Goal: Share content

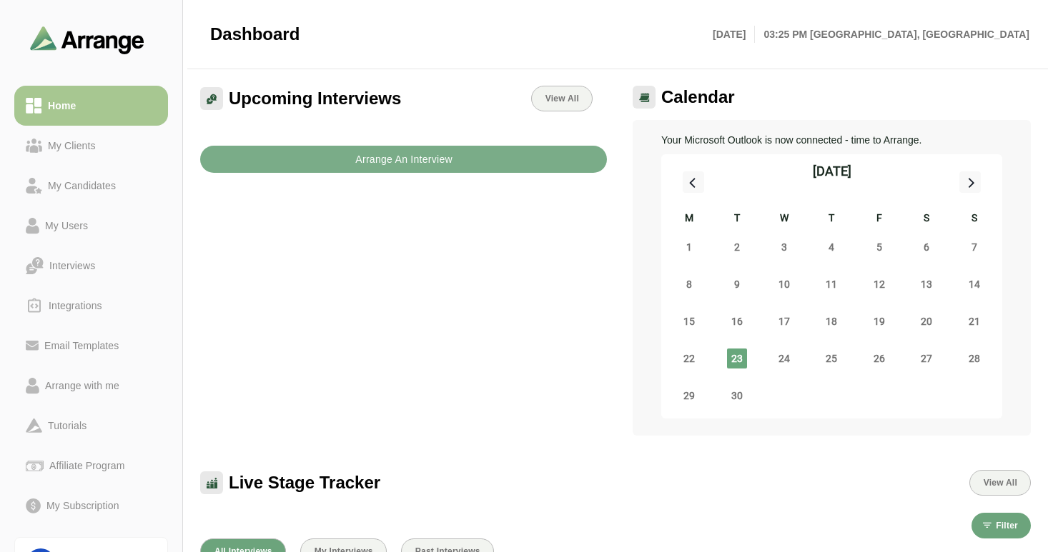
scroll to position [281, 0]
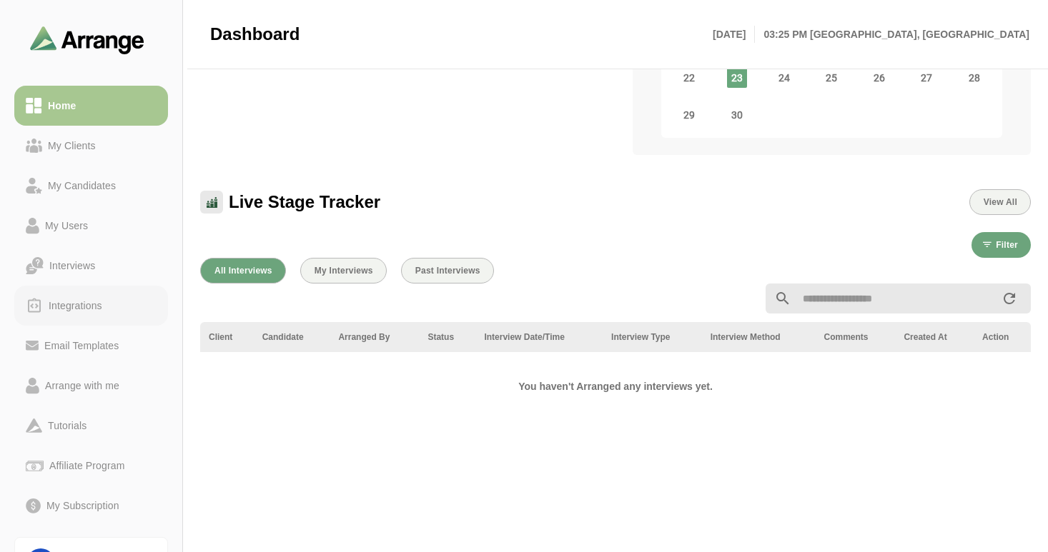
click at [69, 311] on div "Integrations" at bounding box center [75, 305] width 65 height 17
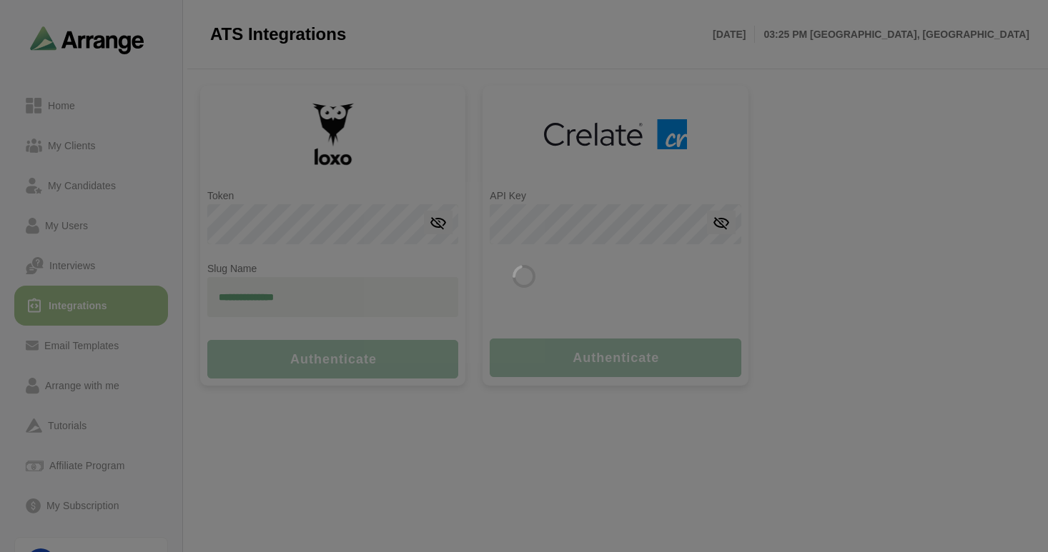
type input "**********"
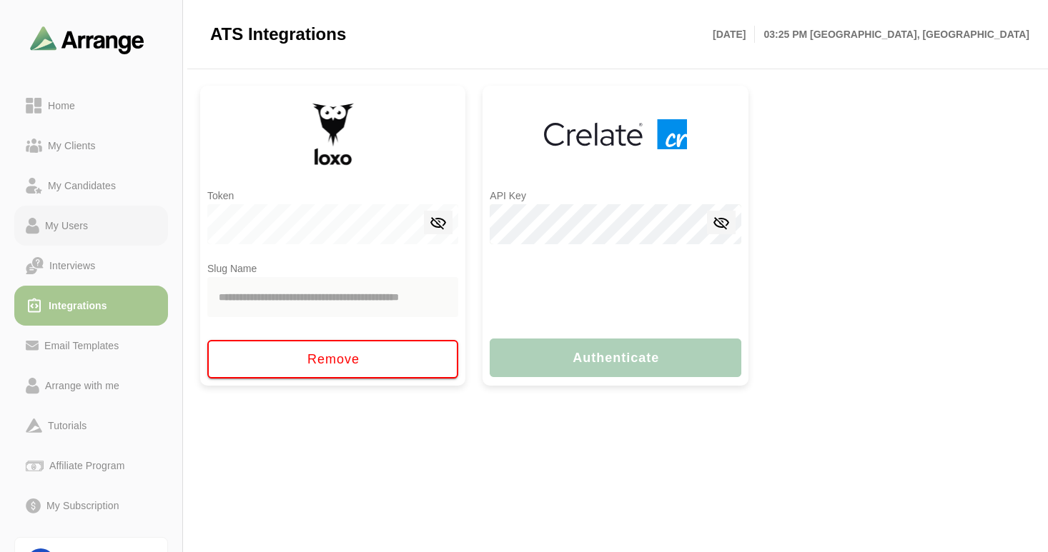
click at [68, 227] on div "My Users" at bounding box center [66, 225] width 54 height 17
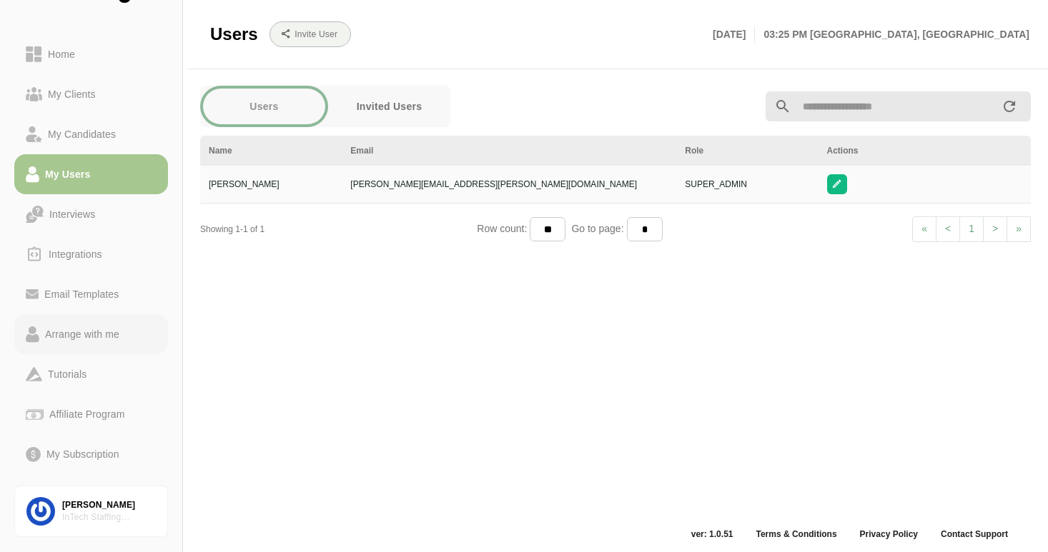
scroll to position [86, 0]
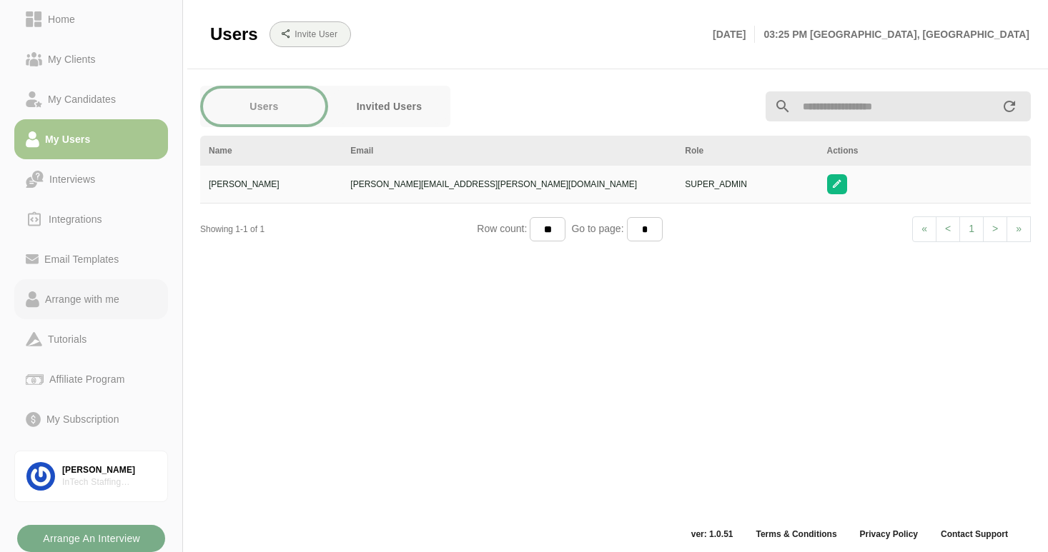
click at [79, 300] on div "Arrange with me" at bounding box center [82, 299] width 86 height 17
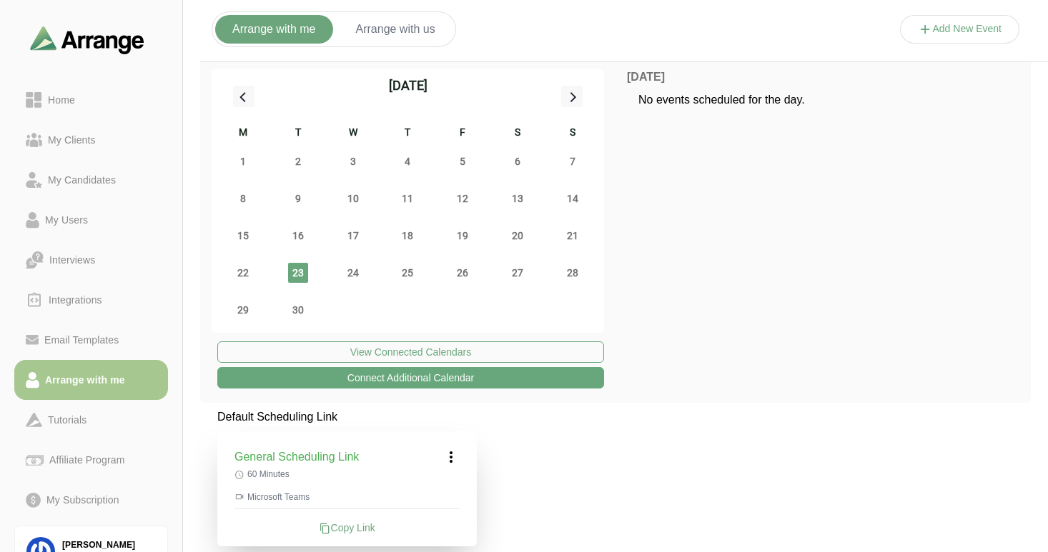
scroll to position [201, 0]
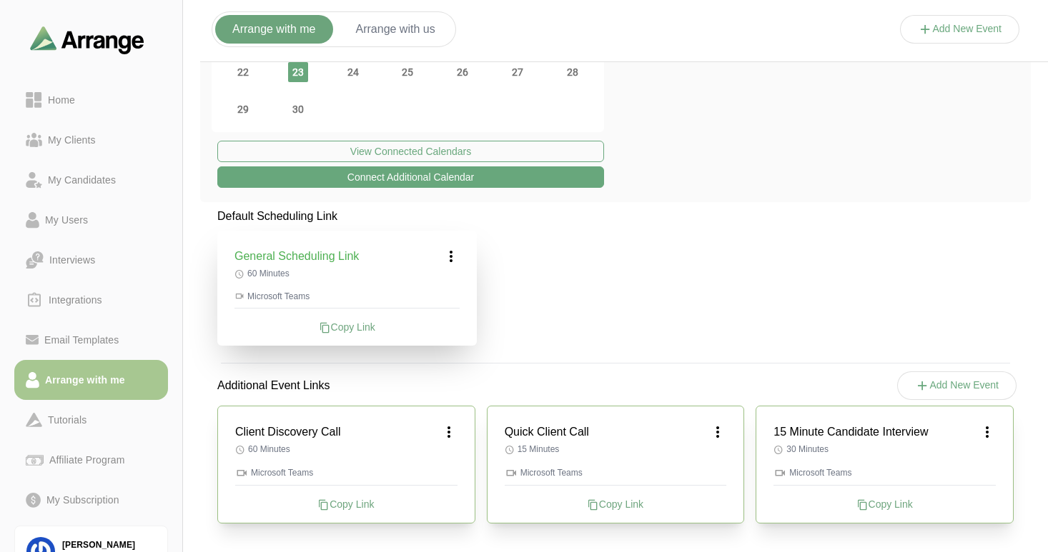
click at [615, 504] on div "Copy Link" at bounding box center [615, 504] width 222 height 14
